Goal: Book appointment/travel/reservation

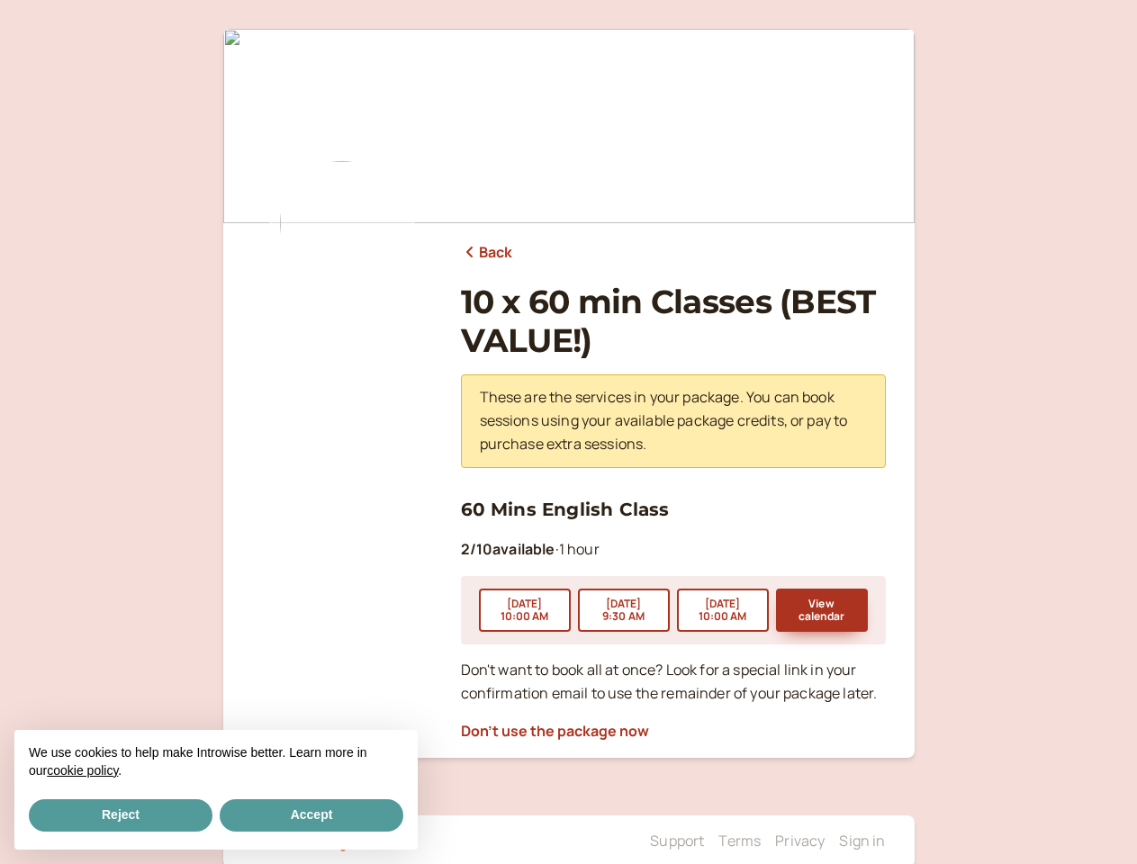
click at [568, 432] on p "These are the services in your package. You can book sessions using your availa…" at bounding box center [673, 421] width 387 height 70
click at [525, 610] on button "[DATE] 10:00 AM" at bounding box center [525, 610] width 92 height 43
click at [624, 610] on main "Back 10 x 60 min Classes (BEST VALUE!) These are the services in your package. …" at bounding box center [568, 393] width 691 height 729
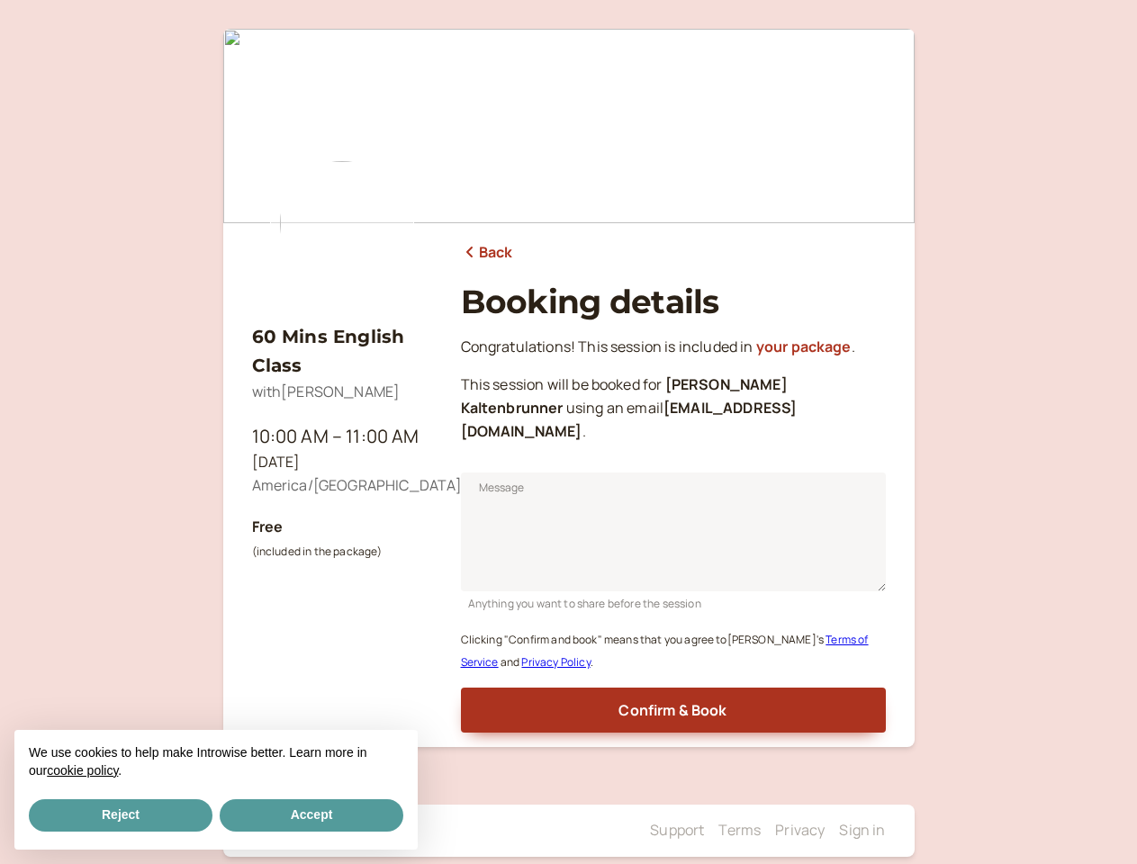
click at [822, 632] on small "Clicking "Confirm and book" means that you agree to [PERSON_NAME] ' s Terms of …" at bounding box center [665, 651] width 408 height 39
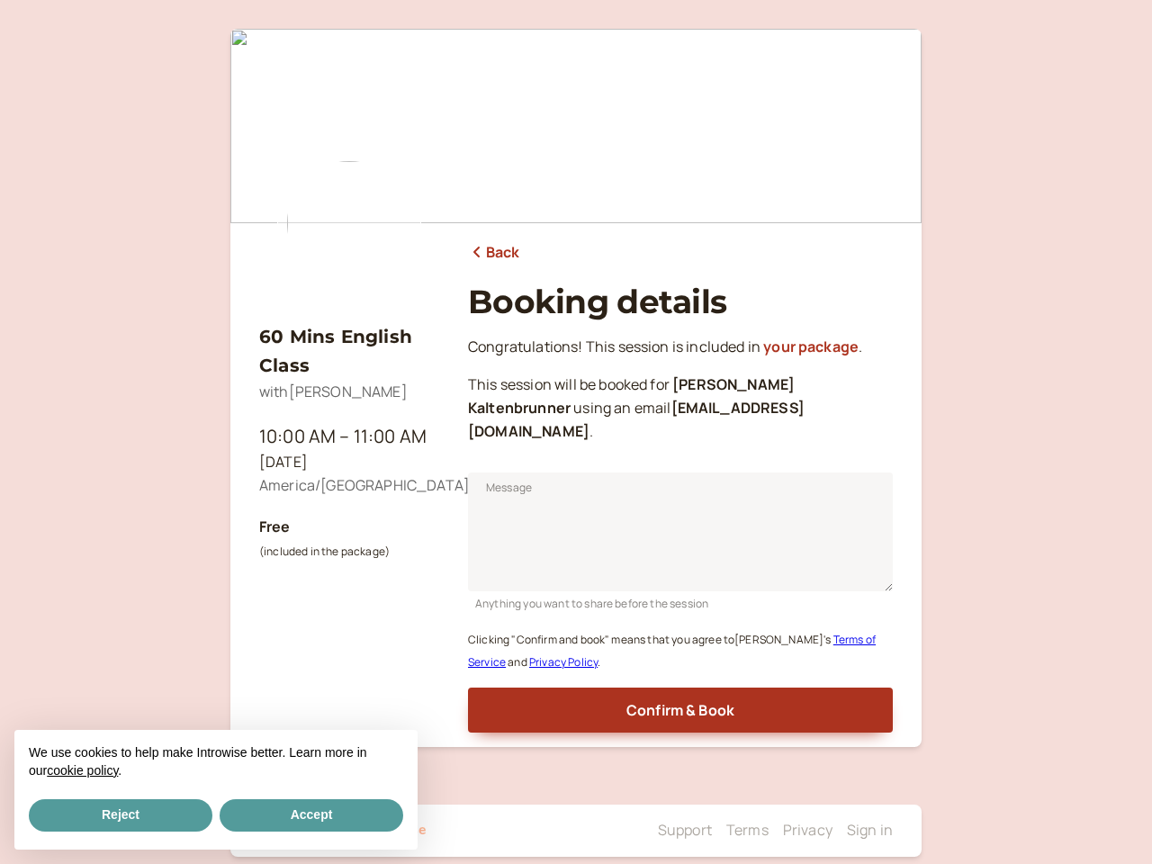
click at [555, 731] on div "60 Mins English Class with [PERSON_NAME] 10:00 AM – 11:00 AM [DATE] America/[GE…" at bounding box center [576, 443] width 1152 height 886
click at [121, 816] on button "Reject" at bounding box center [121, 815] width 184 height 32
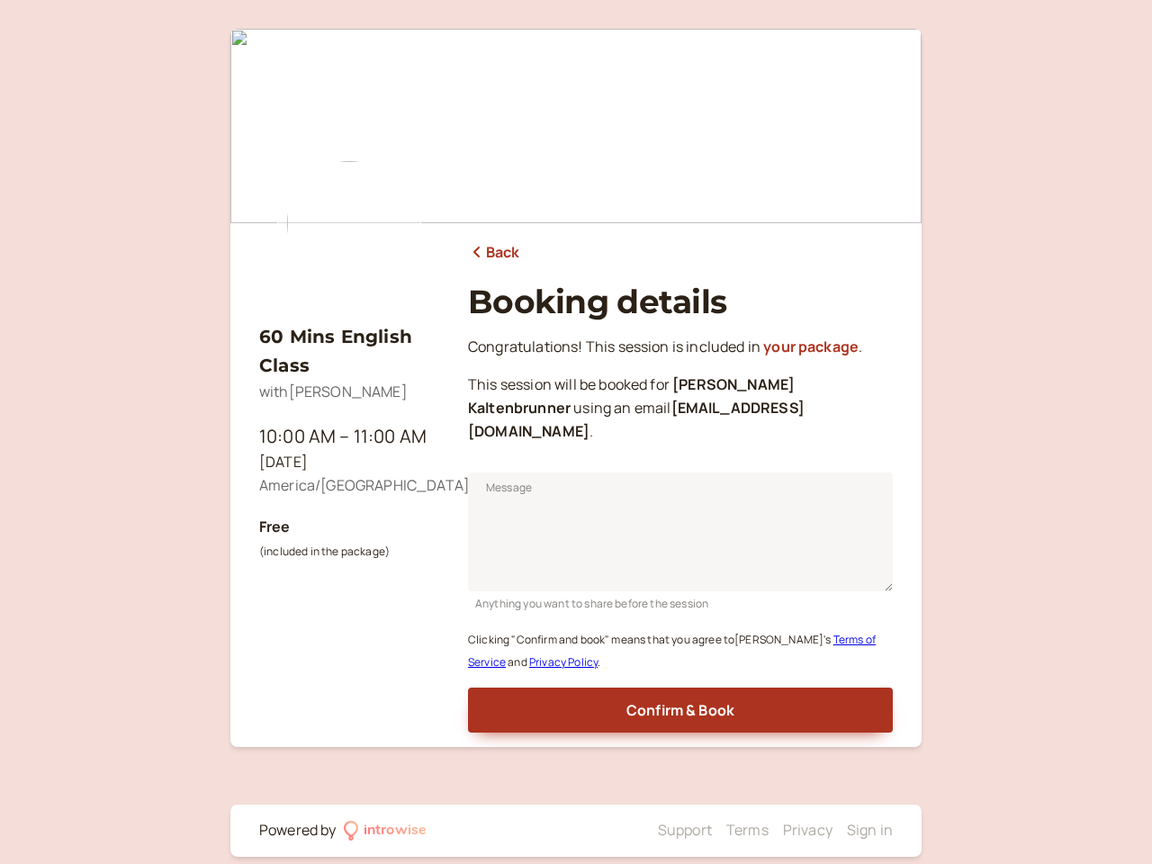
click at [312, 819] on div "Powered by" at bounding box center [297, 830] width 77 height 23
